Goal: Task Accomplishment & Management: Manage account settings

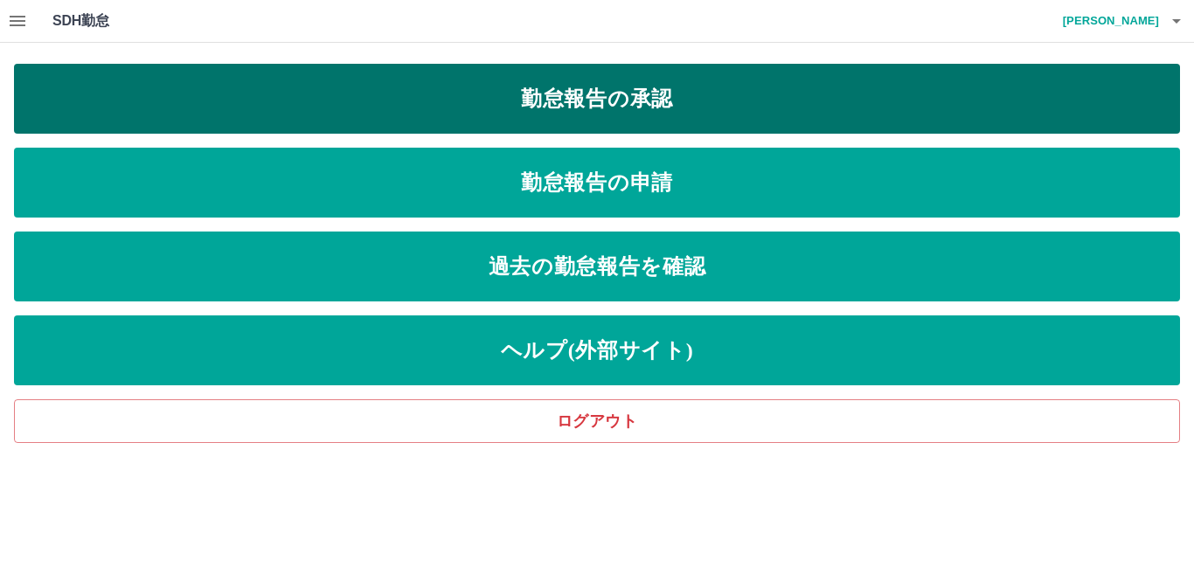
click at [122, 104] on link "勤怠報告の承認" at bounding box center [597, 99] width 1166 height 70
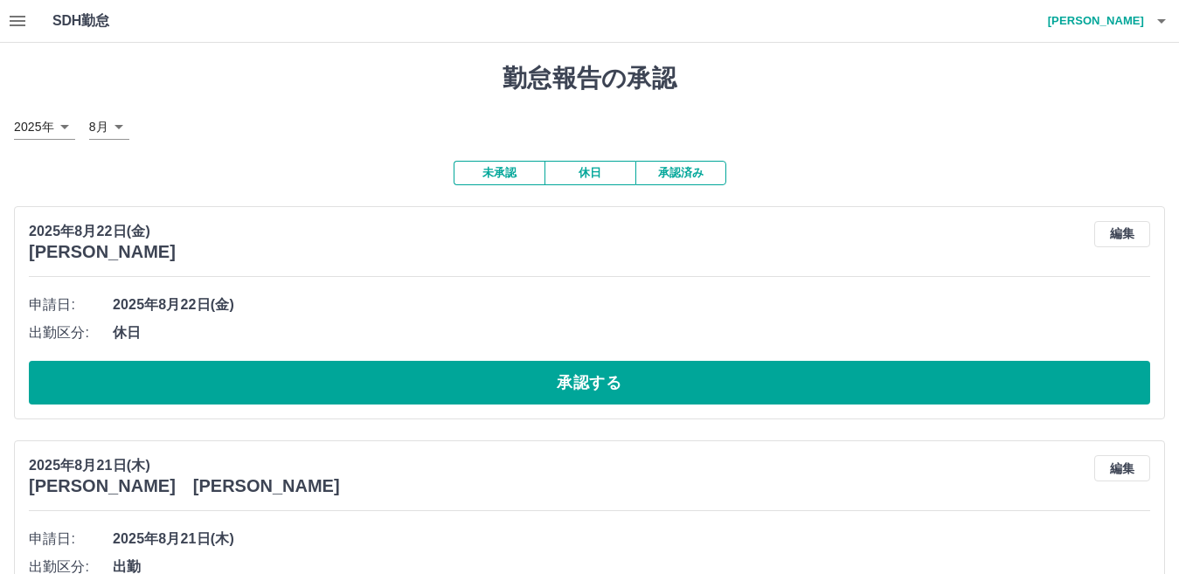
click at [17, 30] on icon "button" at bounding box center [17, 20] width 21 height 21
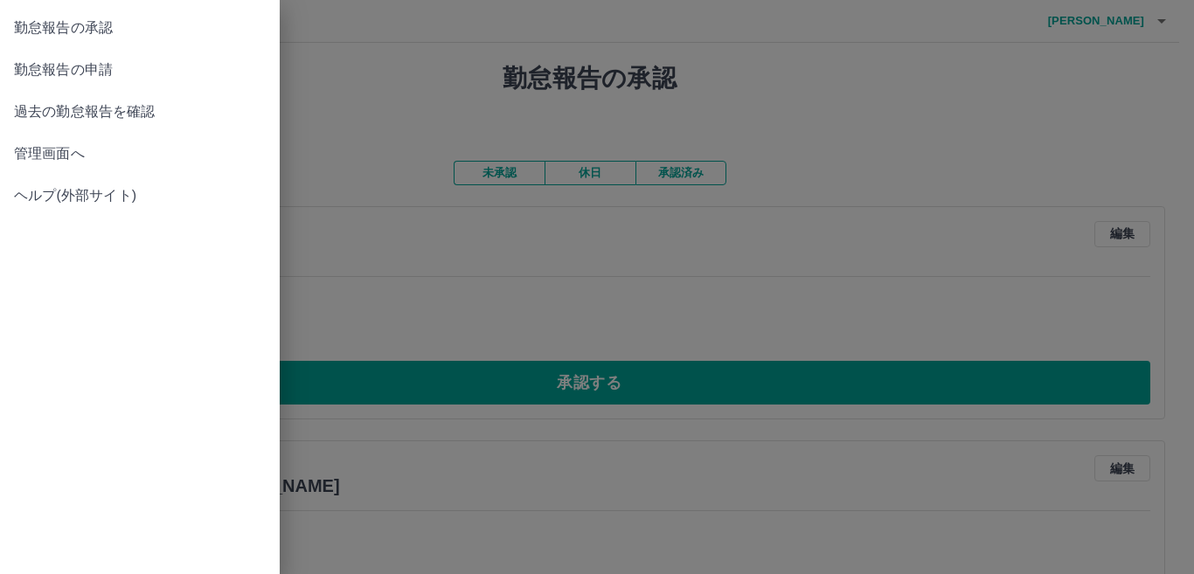
click at [38, 151] on span "管理画面へ" at bounding box center [140, 153] width 252 height 21
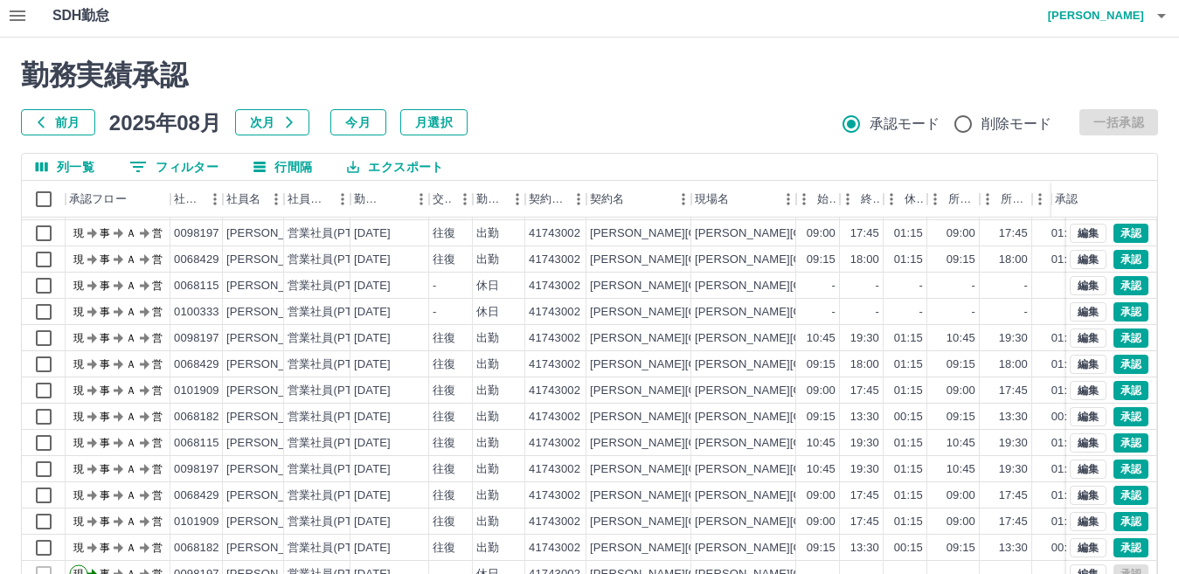
scroll to position [164, 0]
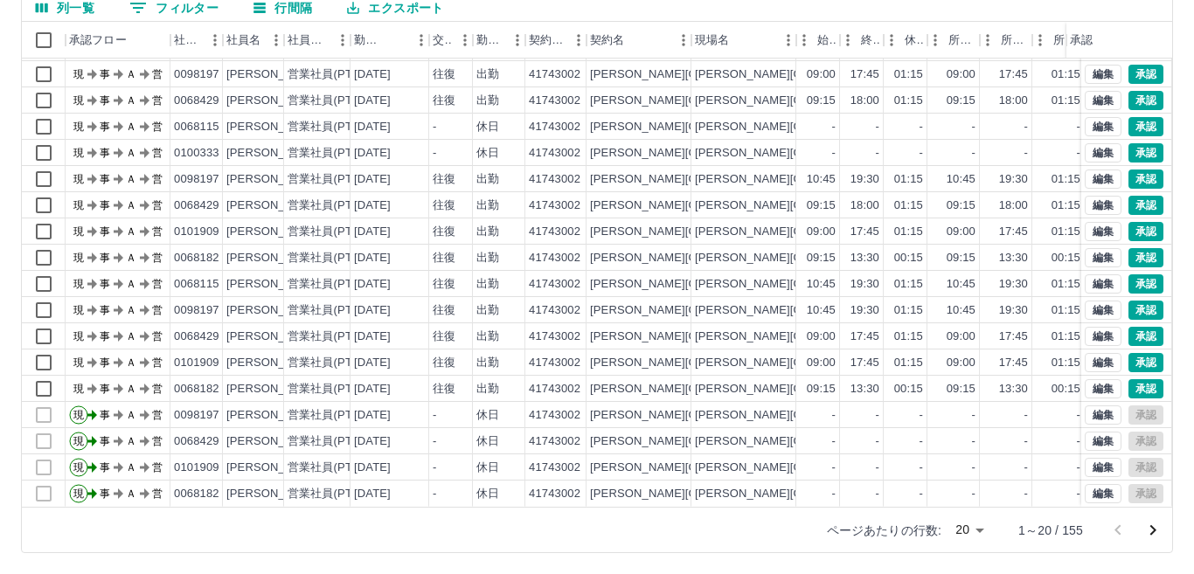
click at [964, 538] on body "SDH勤怠 [PERSON_NAME] 勤務実績承認 前月 [DATE] 次月 今月 月選択 承認モード 削除モード 一括承認 列一覧 0 フィルター 行間隔…" at bounding box center [597, 205] width 1194 height 739
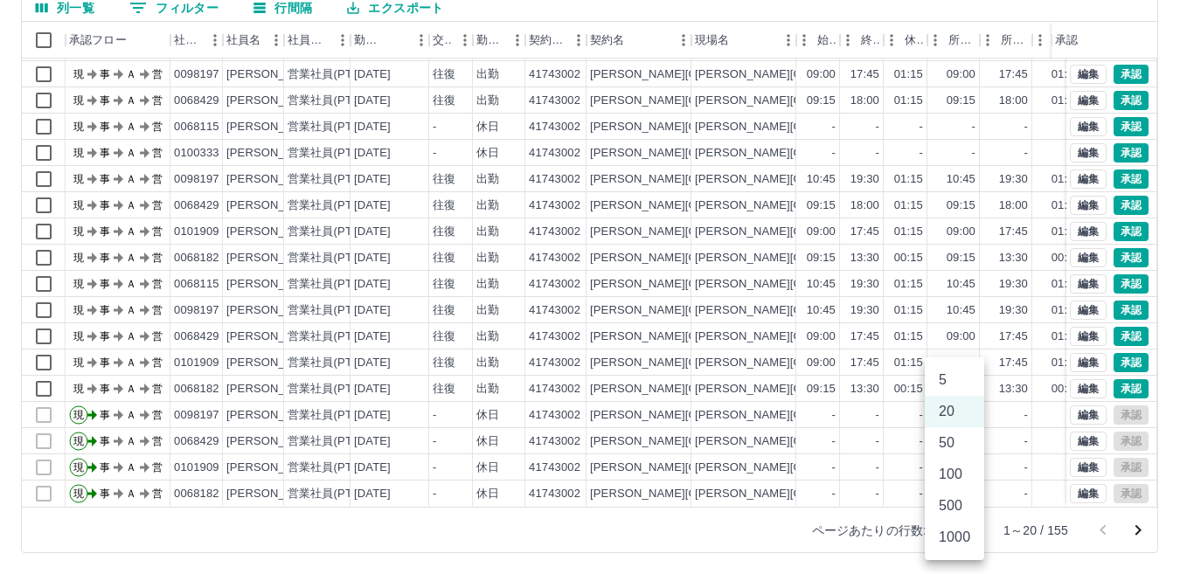
click at [962, 475] on li "100" at bounding box center [954, 474] width 59 height 31
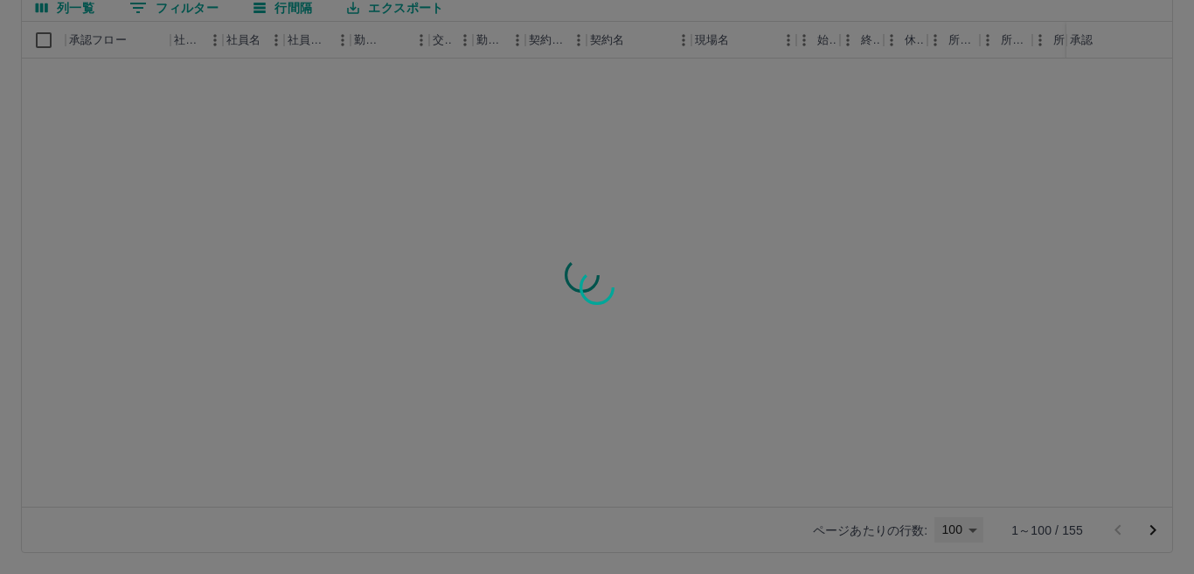
type input "***"
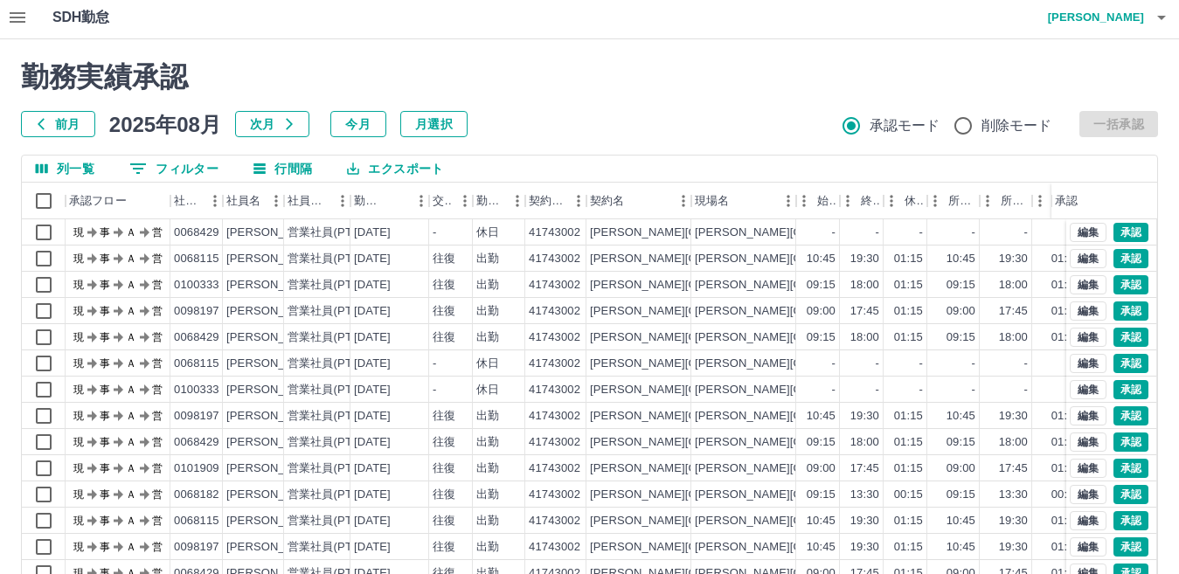
scroll to position [0, 0]
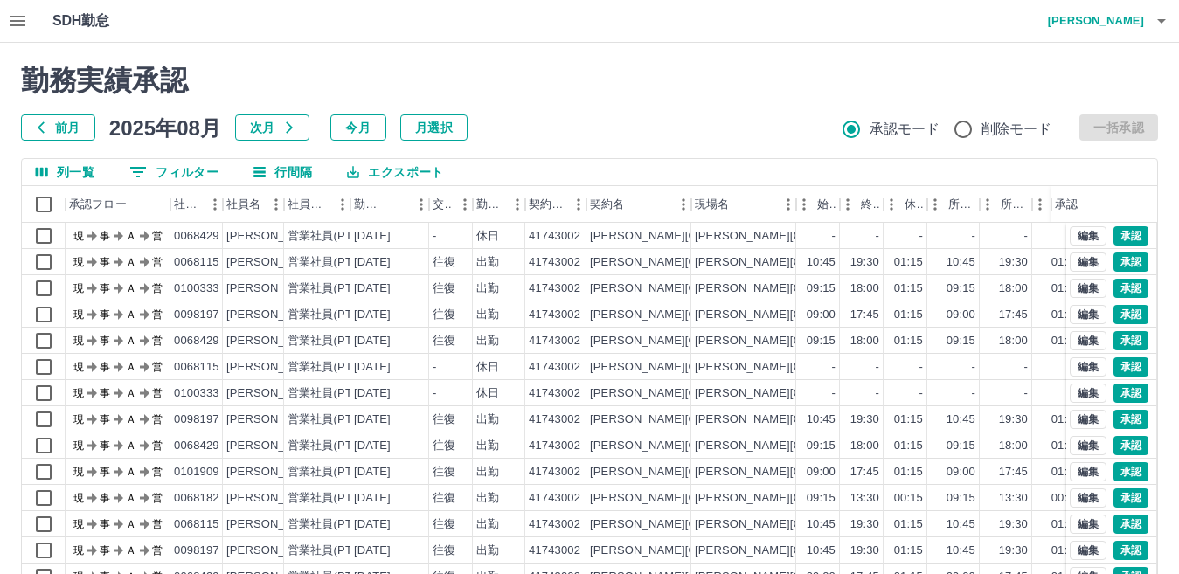
click at [30, 31] on button "button" at bounding box center [17, 21] width 35 height 42
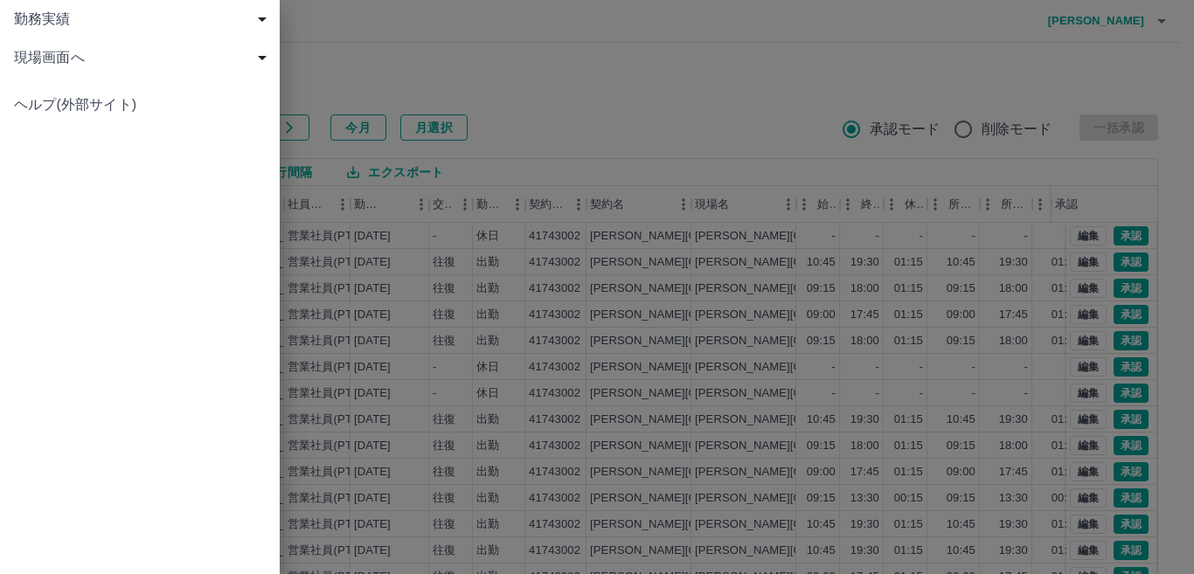
click at [39, 51] on span "現場画面へ" at bounding box center [143, 57] width 259 height 21
click at [73, 108] on link "現場画面へ" at bounding box center [140, 96] width 280 height 38
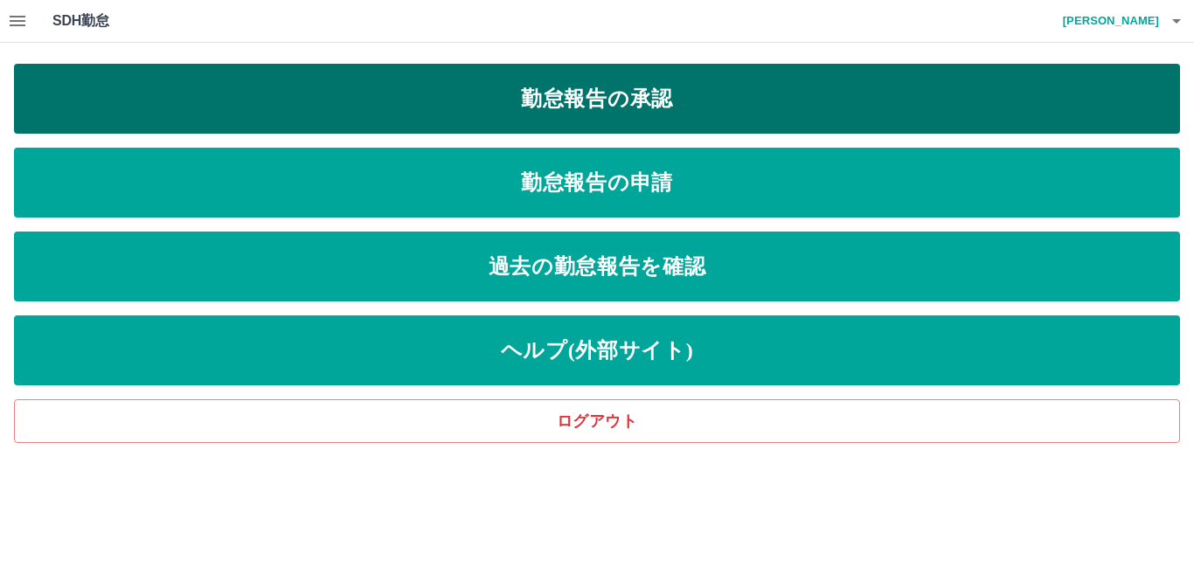
click at [337, 118] on link "勤怠報告の承認" at bounding box center [597, 99] width 1166 height 70
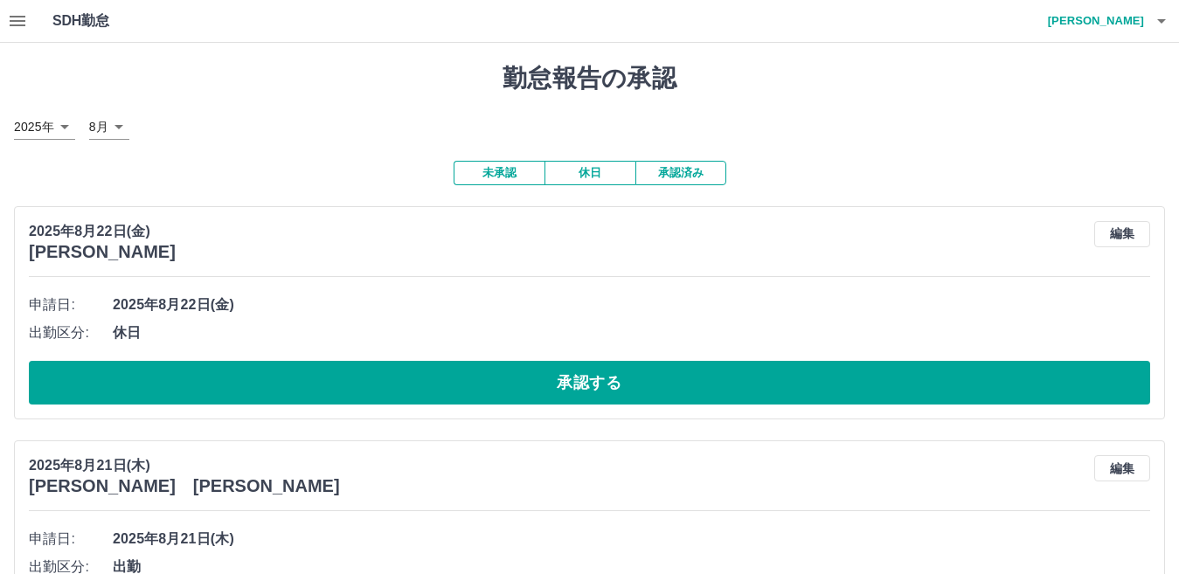
click at [603, 180] on button "休日" at bounding box center [590, 173] width 91 height 24
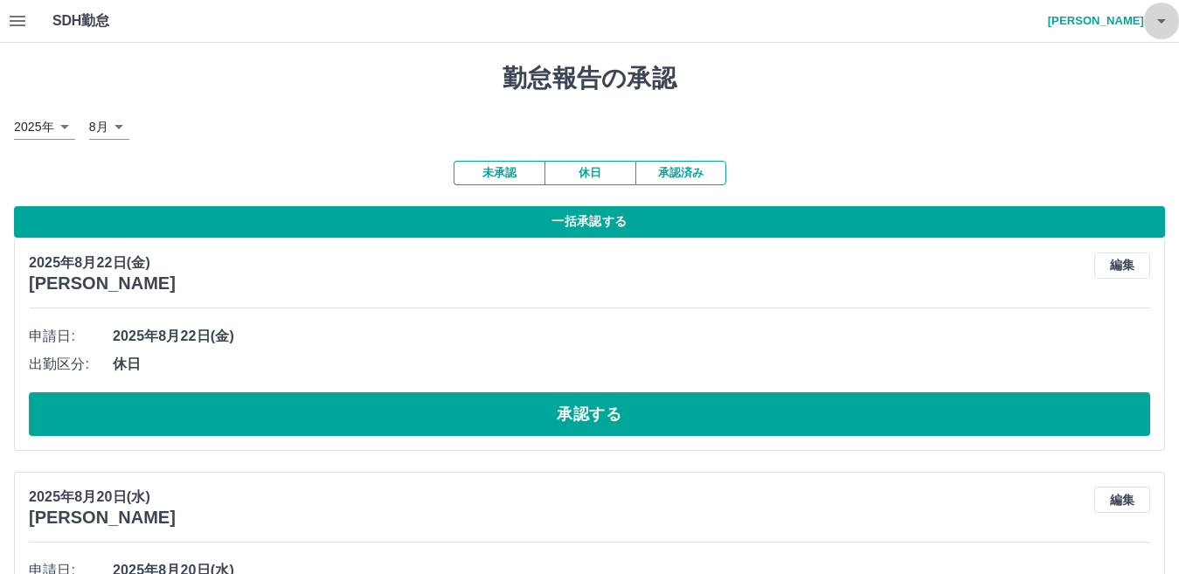
click at [1163, 16] on icon "button" at bounding box center [1161, 20] width 21 height 21
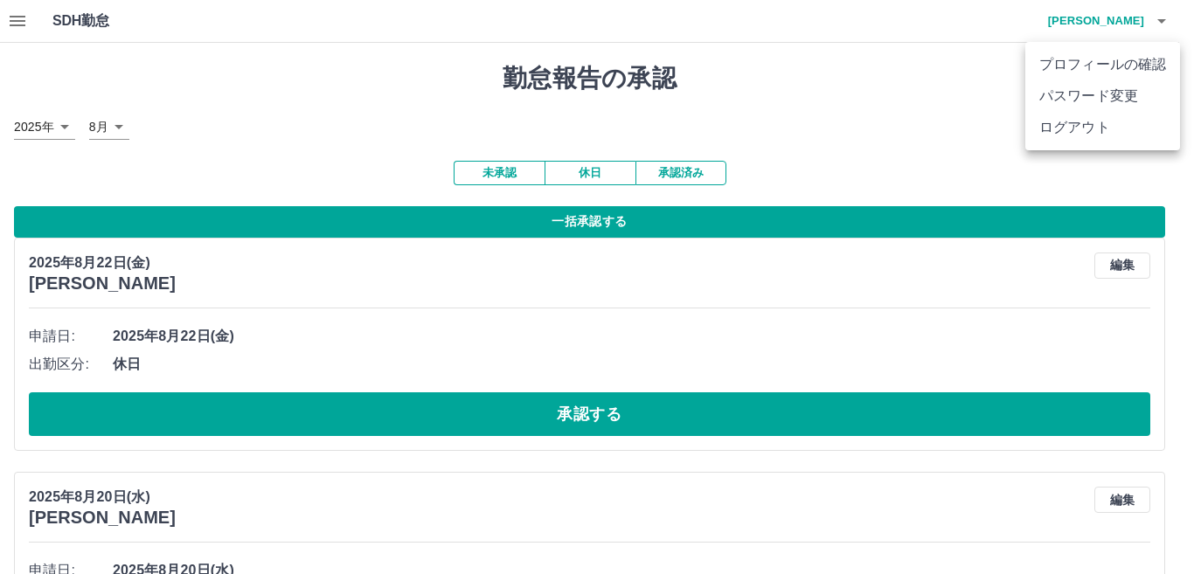
drag, startPoint x: 1052, startPoint y: 124, endPoint x: 1010, endPoint y: 125, distance: 42.8
click at [1052, 124] on li "ログアウト" at bounding box center [1102, 127] width 155 height 31
